Goal: Information Seeking & Learning: Learn about a topic

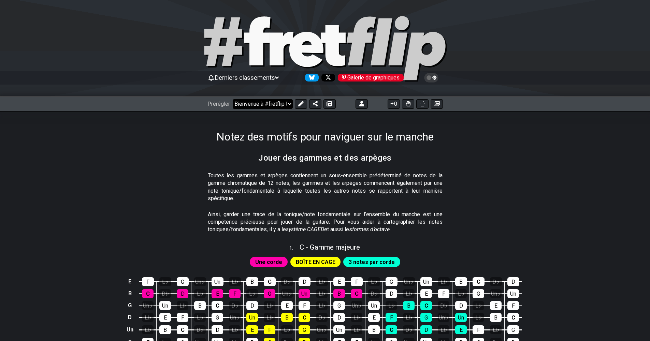
click at [287, 103] on select "Bienvenue à #fretflip ! Préréglage initial Préréglage personnalisé Pentatonique…" at bounding box center [263, 104] width 60 height 10
click at [233, 99] on select "Bienvenue à #fretflip ! Préréglage initial Préréglage personnalisé Pentatonique…" at bounding box center [263, 104] width 60 height 10
select select "/movable-7th-chords"
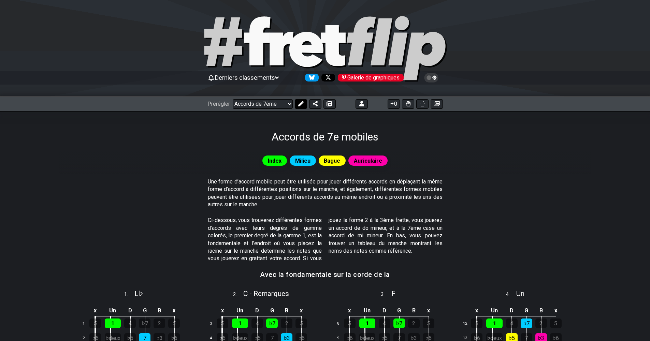
click at [302, 104] on icon at bounding box center [300, 103] width 5 height 5
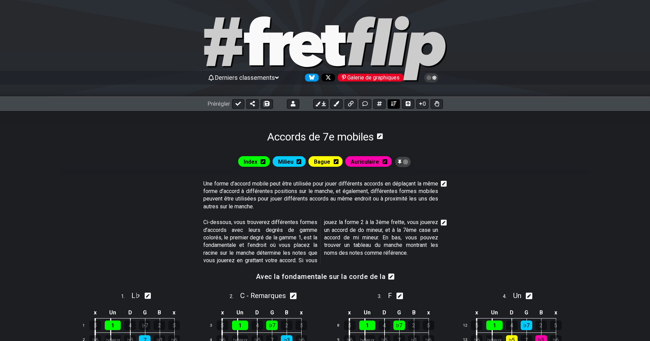
click at [394, 104] on icon at bounding box center [393, 103] width 5 height 5
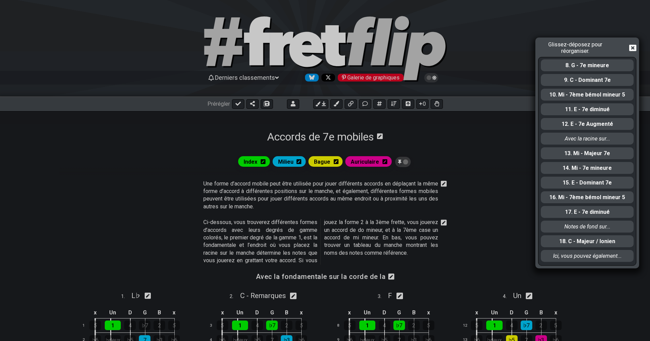
click at [408, 104] on div "Glissez-déposez pour réorganiser. Une forme d’accord mobile... Vous trouverez c…" at bounding box center [325, 170] width 650 height 341
click at [526, 145] on div "Glissez-déposez pour réorganiser. Une forme d’accord mobile... Vous trouverez c…" at bounding box center [325, 170] width 650 height 341
click at [636, 47] on icon at bounding box center [632, 48] width 7 height 6
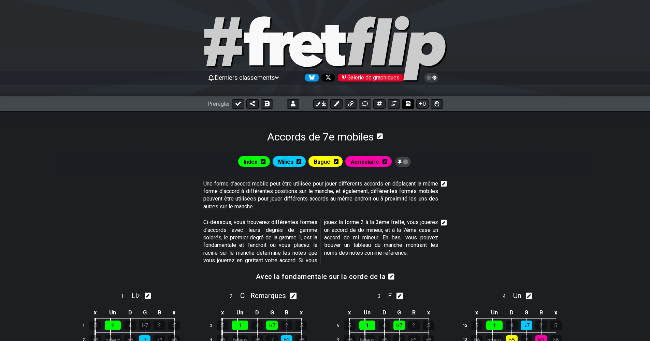
click at [410, 104] on icon at bounding box center [408, 103] width 5 height 5
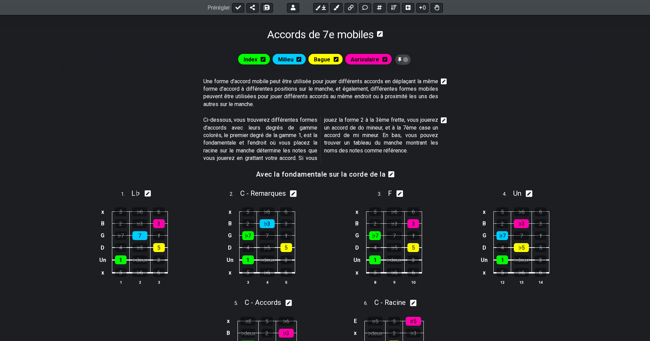
scroll to position [34, 0]
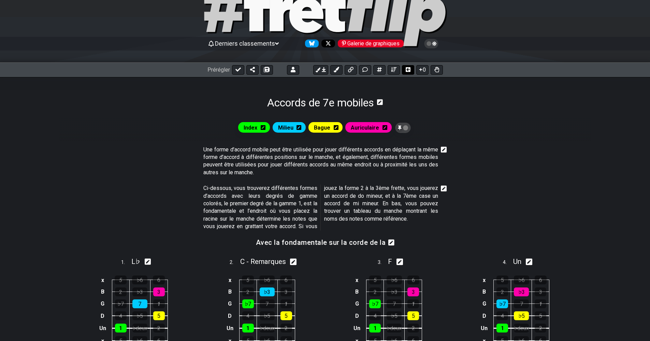
click at [407, 70] on icon at bounding box center [408, 69] width 5 height 5
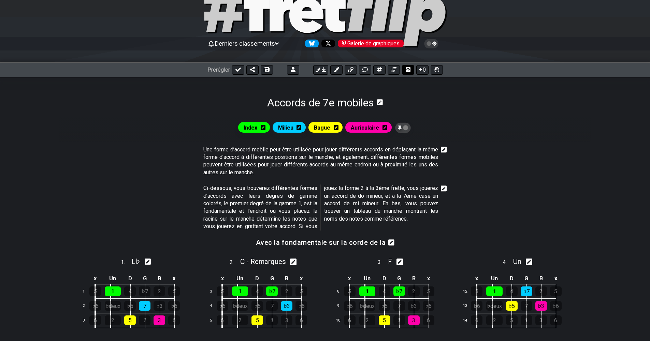
click at [407, 70] on icon at bounding box center [408, 69] width 5 height 5
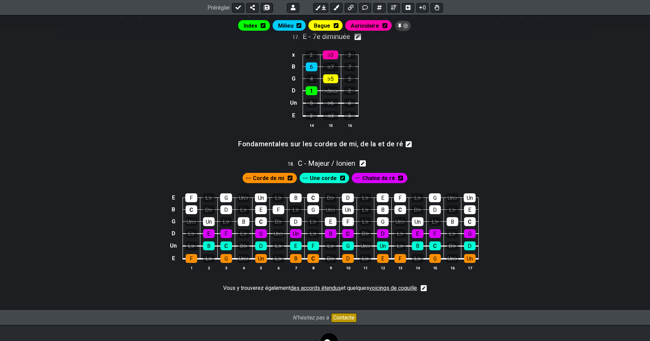
scroll to position [853, 0]
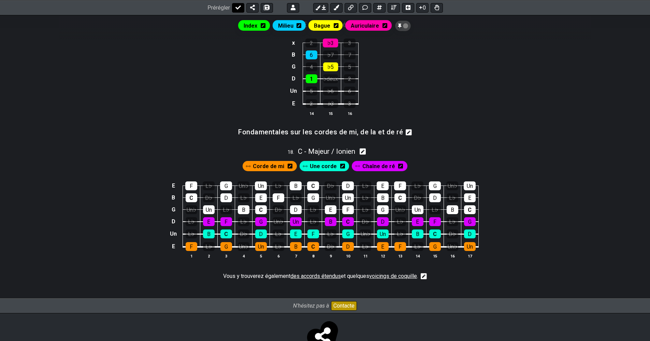
click at [237, 9] on icon at bounding box center [238, 7] width 5 height 4
select select "/movable-7th-chords"
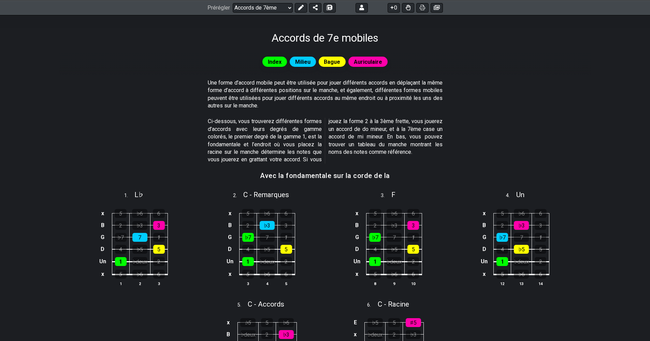
scroll to position [0, 0]
